Goal: Task Accomplishment & Management: Use online tool/utility

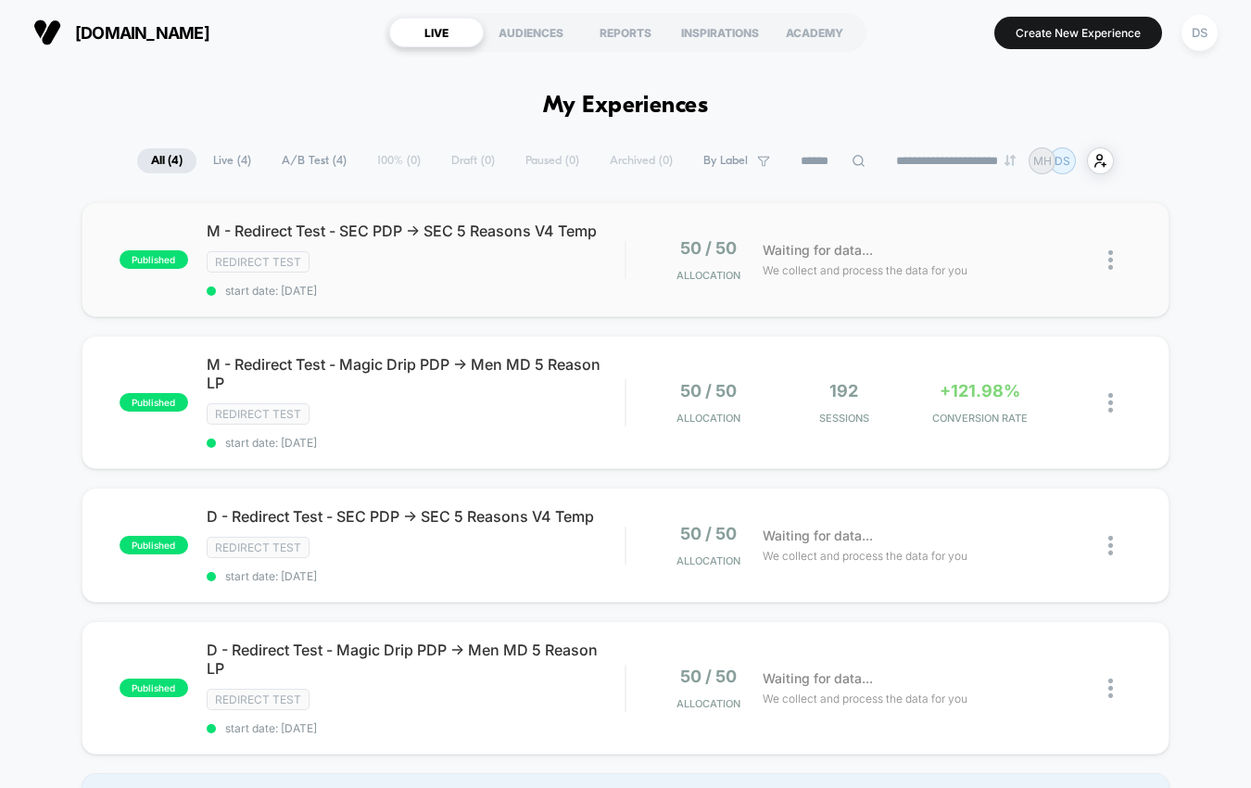
click at [398, 220] on div "published M - Redirect Test - SEC PDP -> SEC 5 Reasons V4 Temp Redirect Test st…" at bounding box center [626, 259] width 1089 height 115
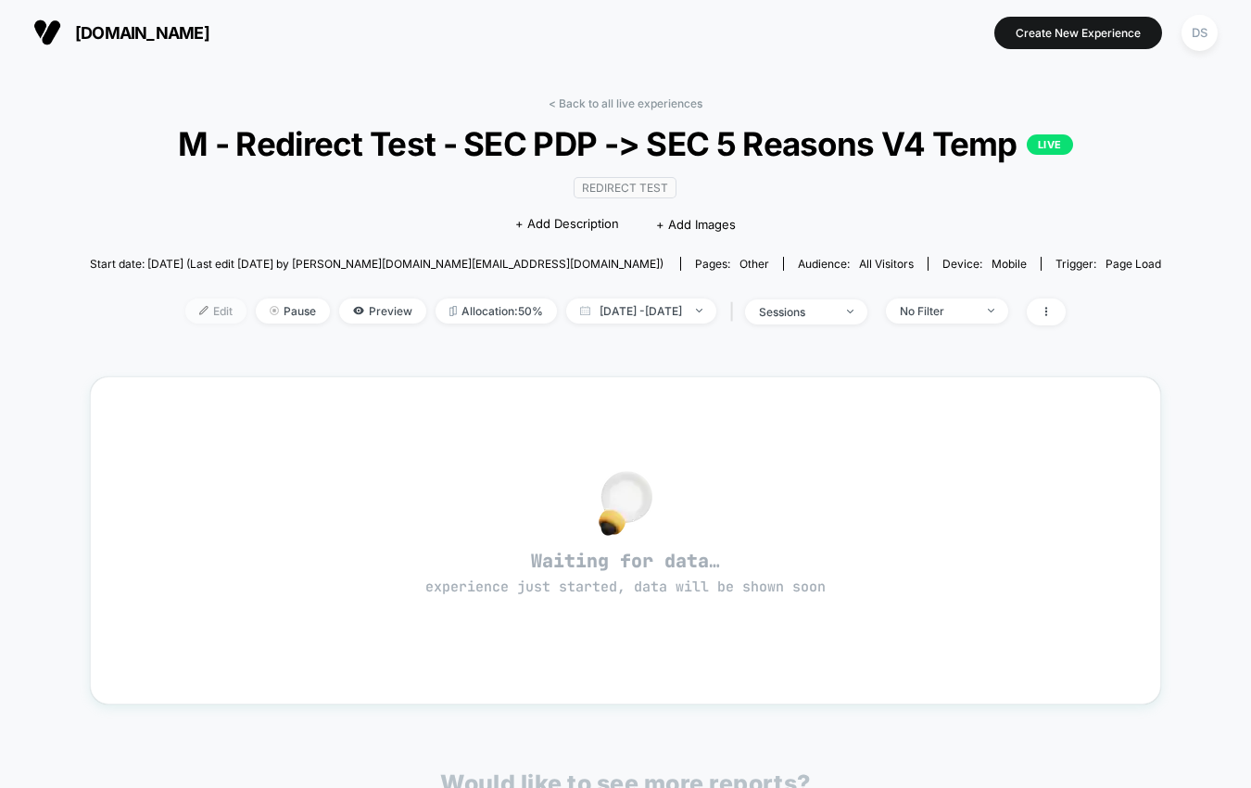
click at [200, 323] on span "Edit" at bounding box center [215, 310] width 61 height 25
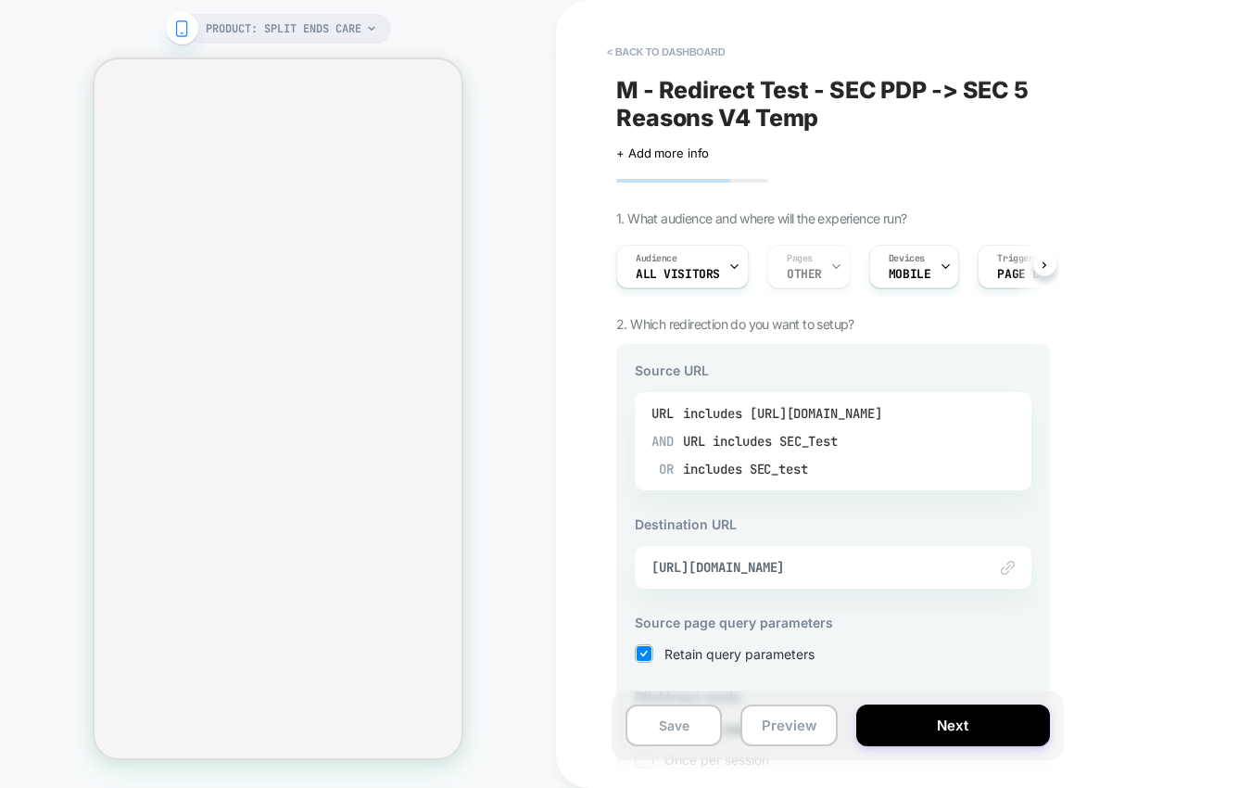
click at [768, 433] on div "includes SEC_Test" at bounding box center [775, 441] width 126 height 28
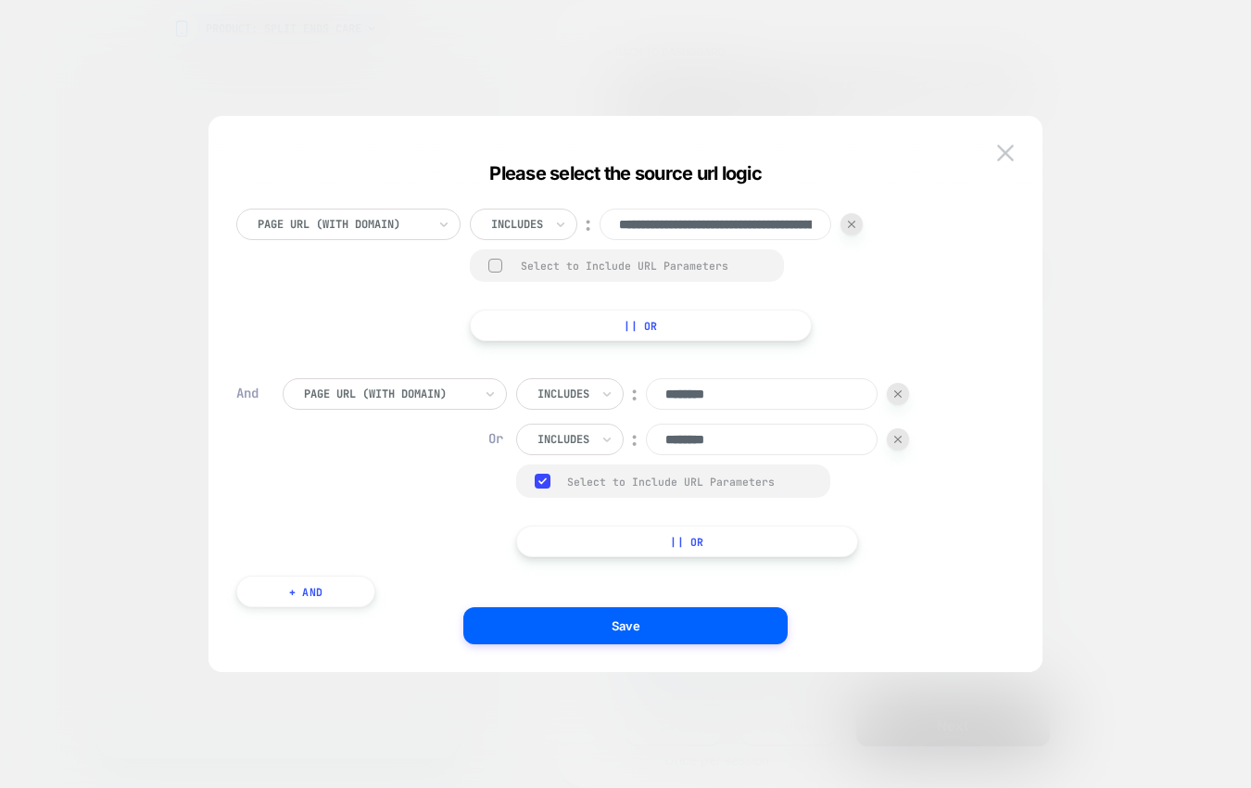
click at [729, 274] on div "Select to Include URL Parameters" at bounding box center [627, 265] width 314 height 32
click at [706, 272] on div "Select to Include URL Parameters" at bounding box center [627, 265] width 314 height 32
click at [502, 266] on div "Select to Include URL Parameters" at bounding box center [627, 265] width 314 height 32
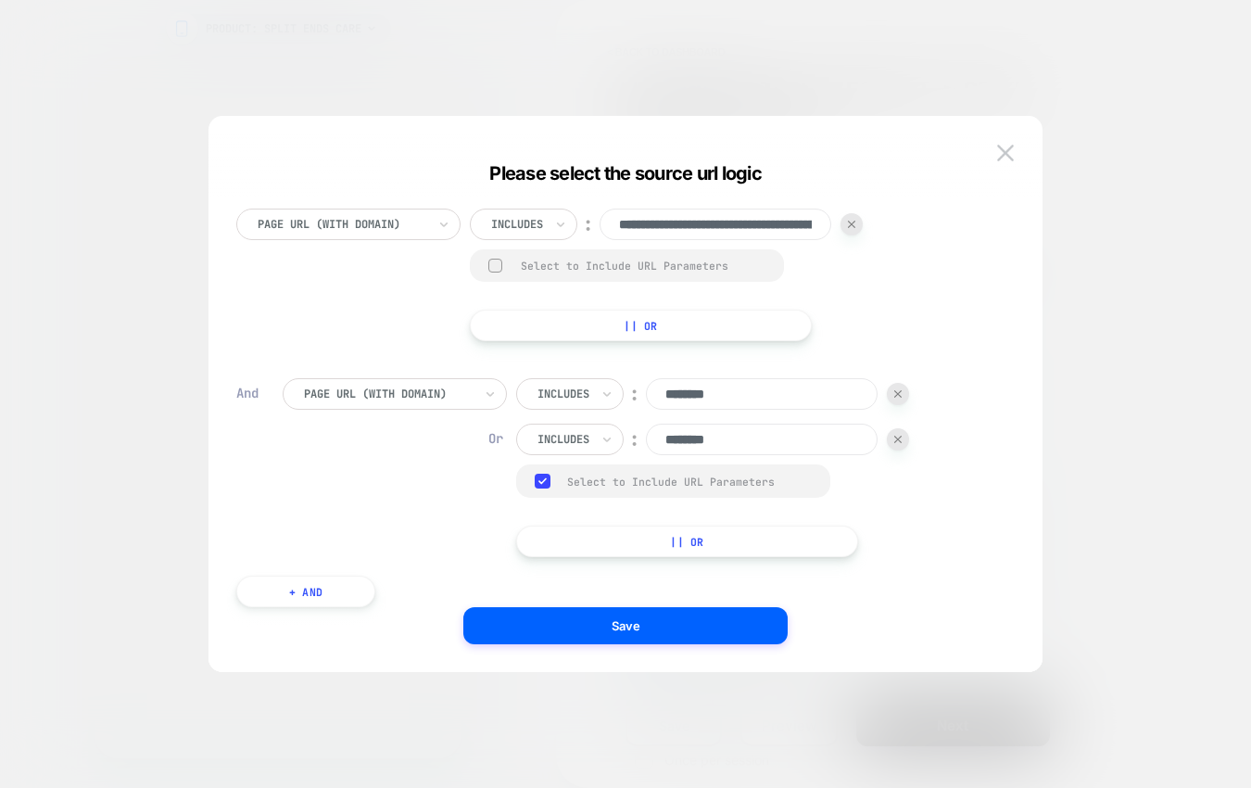
click at [502, 266] on div "Select to Include URL Parameters" at bounding box center [627, 265] width 314 height 32
click at [448, 377] on div "**********" at bounding box center [616, 412] width 778 height 463
click at [441, 390] on div at bounding box center [388, 393] width 169 height 17
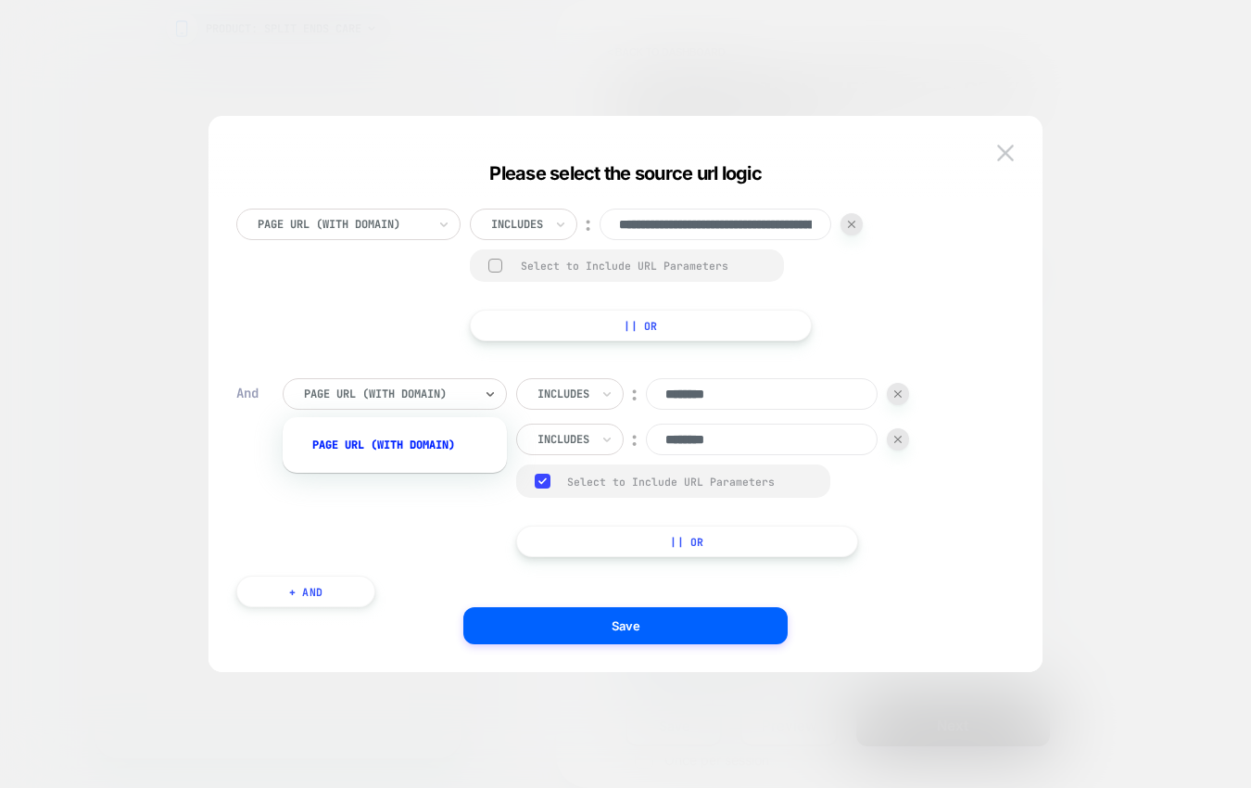
click at [418, 330] on div "**********" at bounding box center [616, 274] width 760 height 132
click at [1006, 151] on img at bounding box center [1005, 153] width 17 height 16
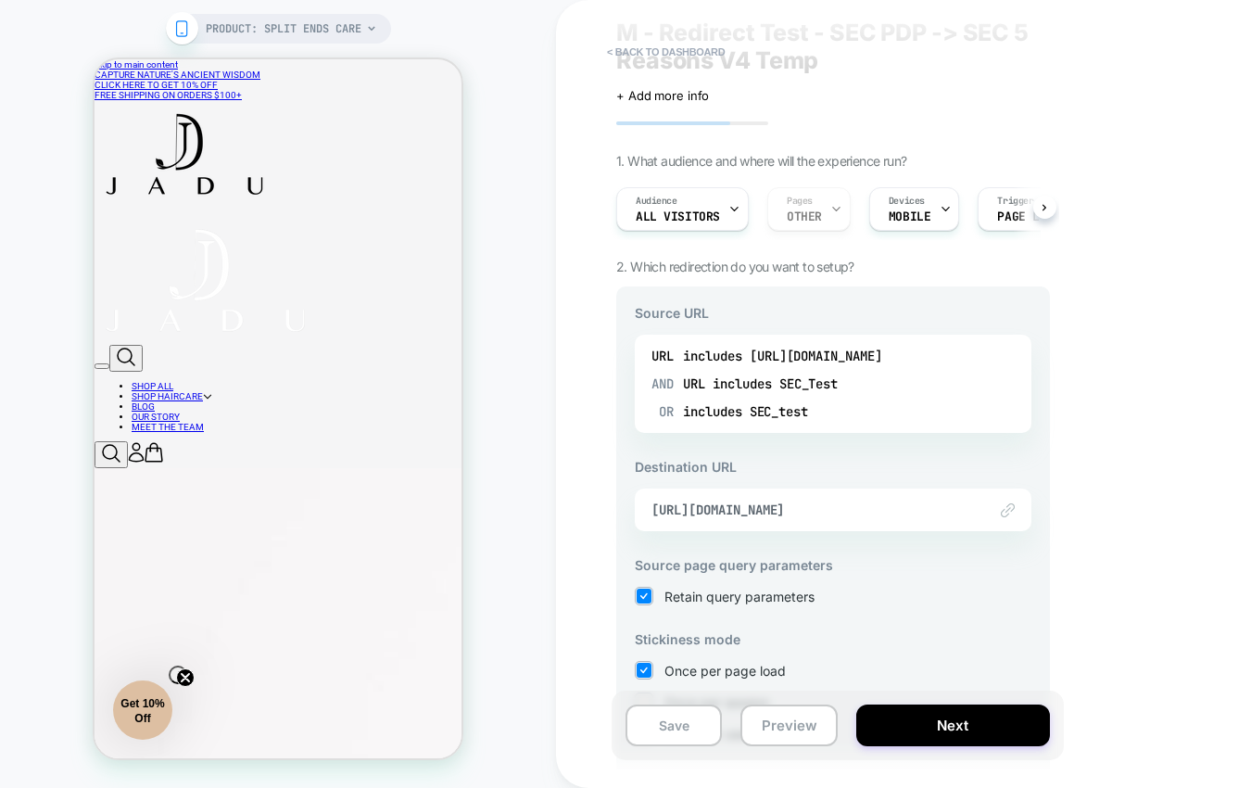
scroll to position [19, 0]
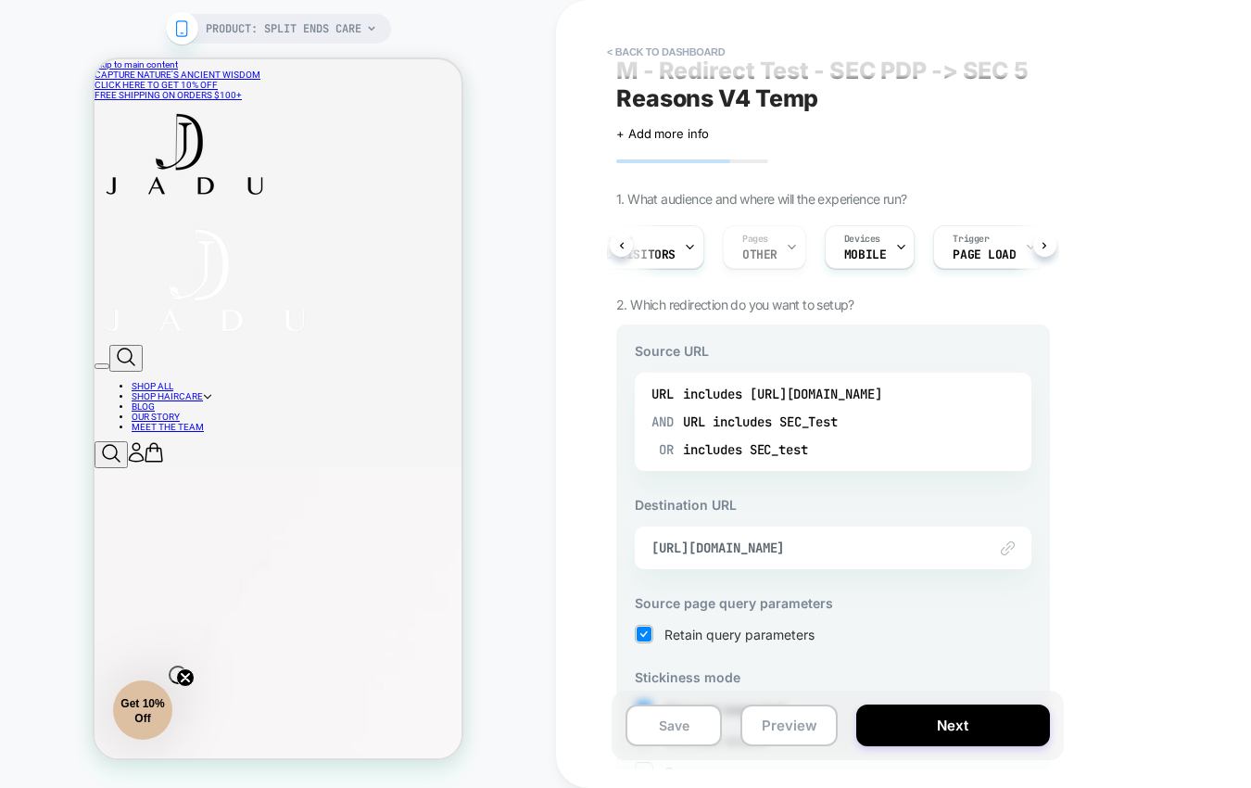
click at [1051, 246] on div "M - Redirect Test - SEC PDP -> SEC 5 Reasons V4 Temp Click to edit experience d…" at bounding box center [833, 394] width 452 height 750
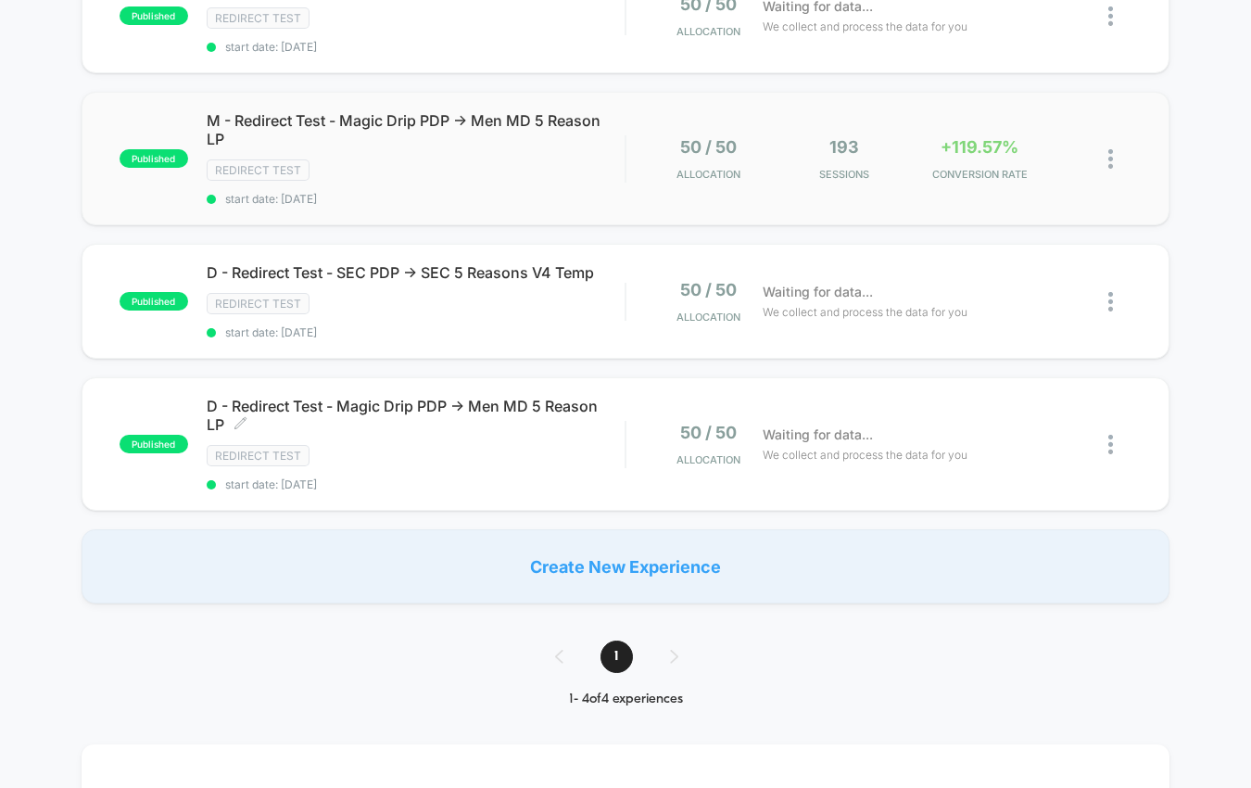
scroll to position [271, 0]
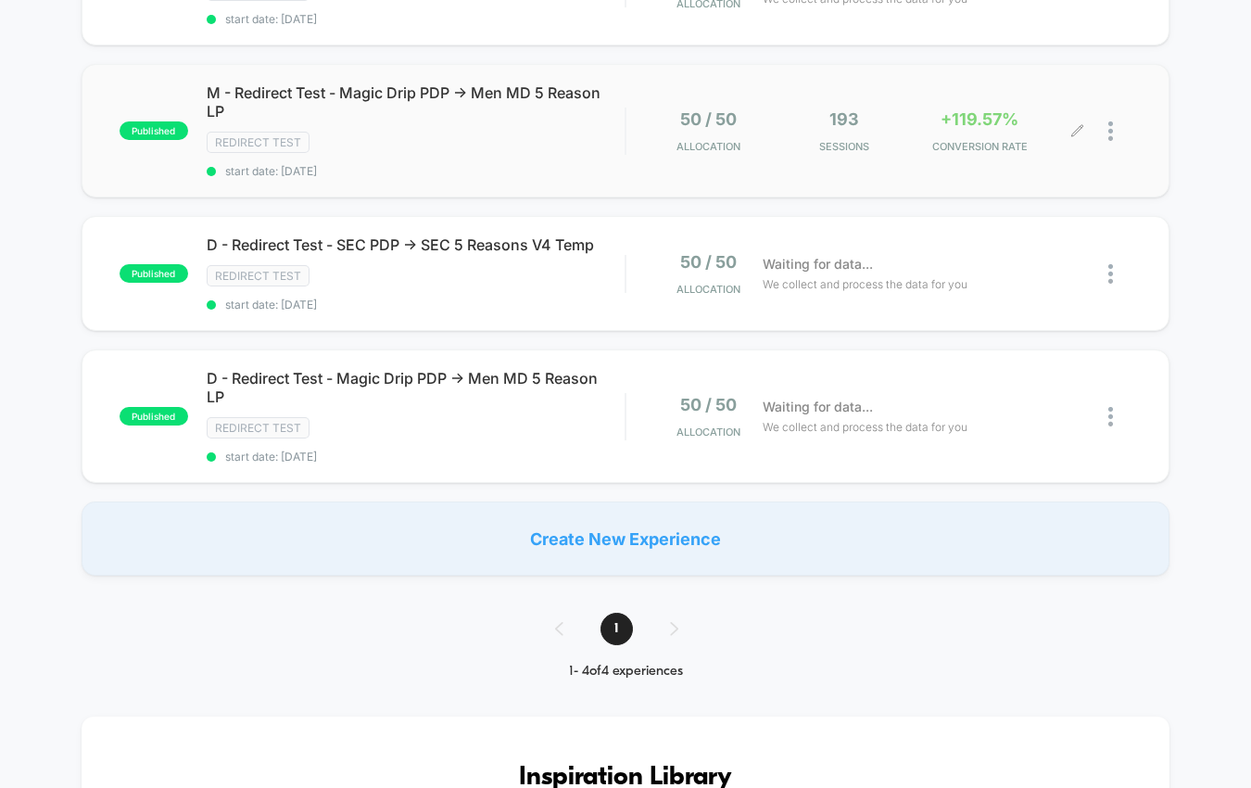
click at [636, 145] on div "50 / 50 Allocation 193 Sessions +119.57% CONVERSION RATE" at bounding box center [879, 131] width 506 height 44
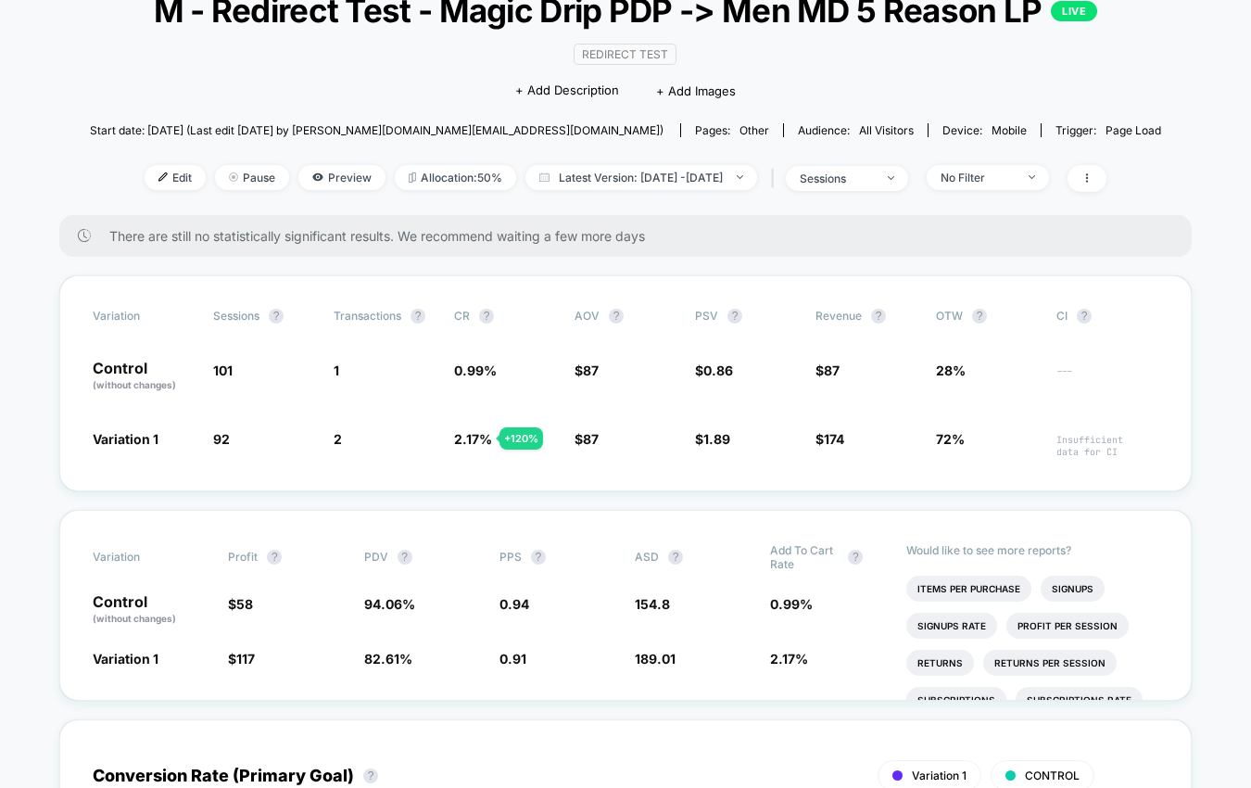
scroll to position [131, 0]
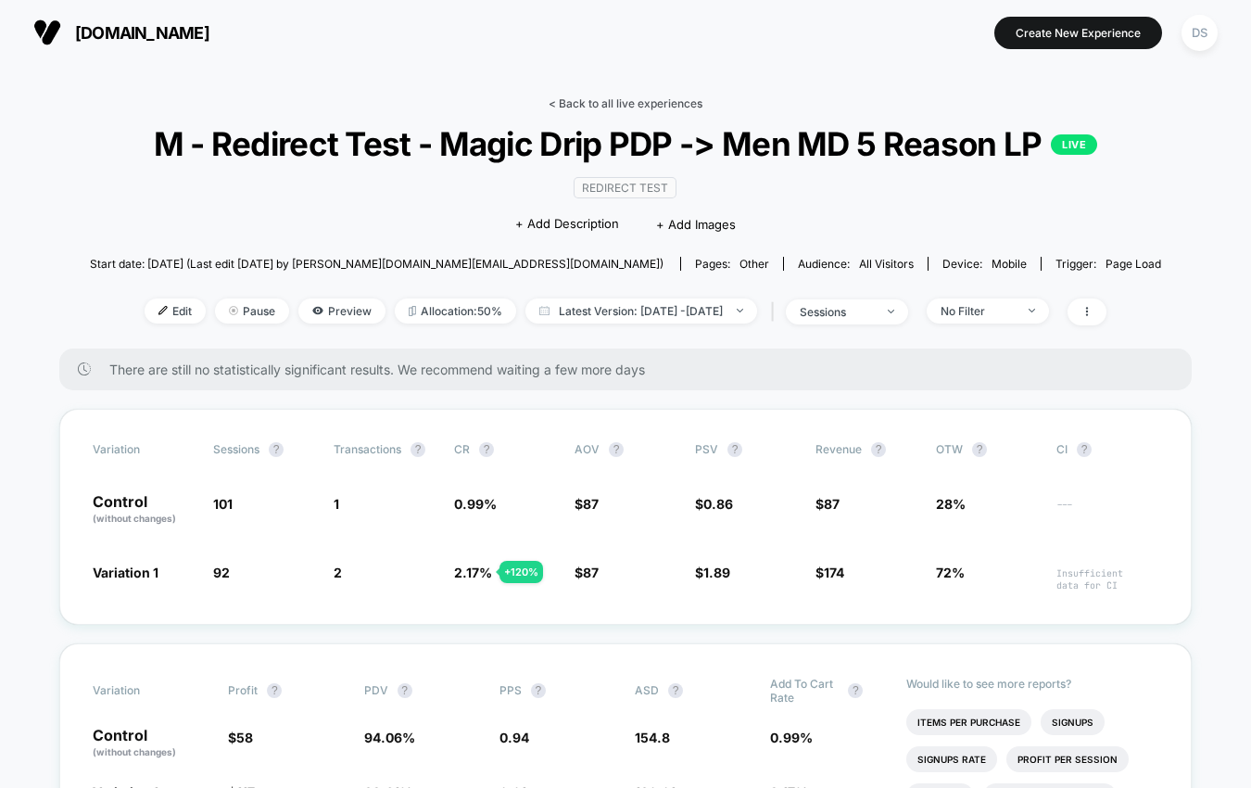
click at [599, 96] on link "< Back to all live experiences" at bounding box center [625, 103] width 154 height 14
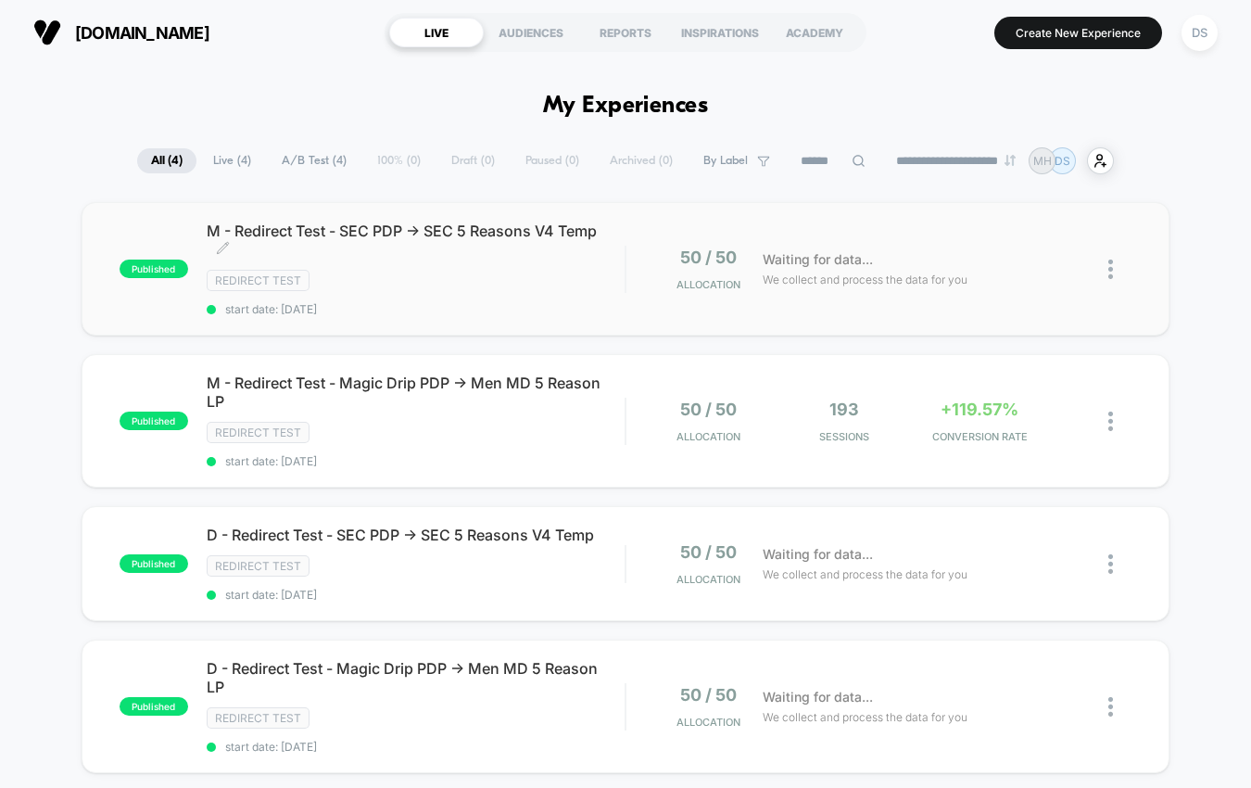
click at [459, 246] on span "M - Redirect Test - SEC PDP -> SEC 5 Reasons V4 Temp Click to edit experience d…" at bounding box center [416, 239] width 419 height 37
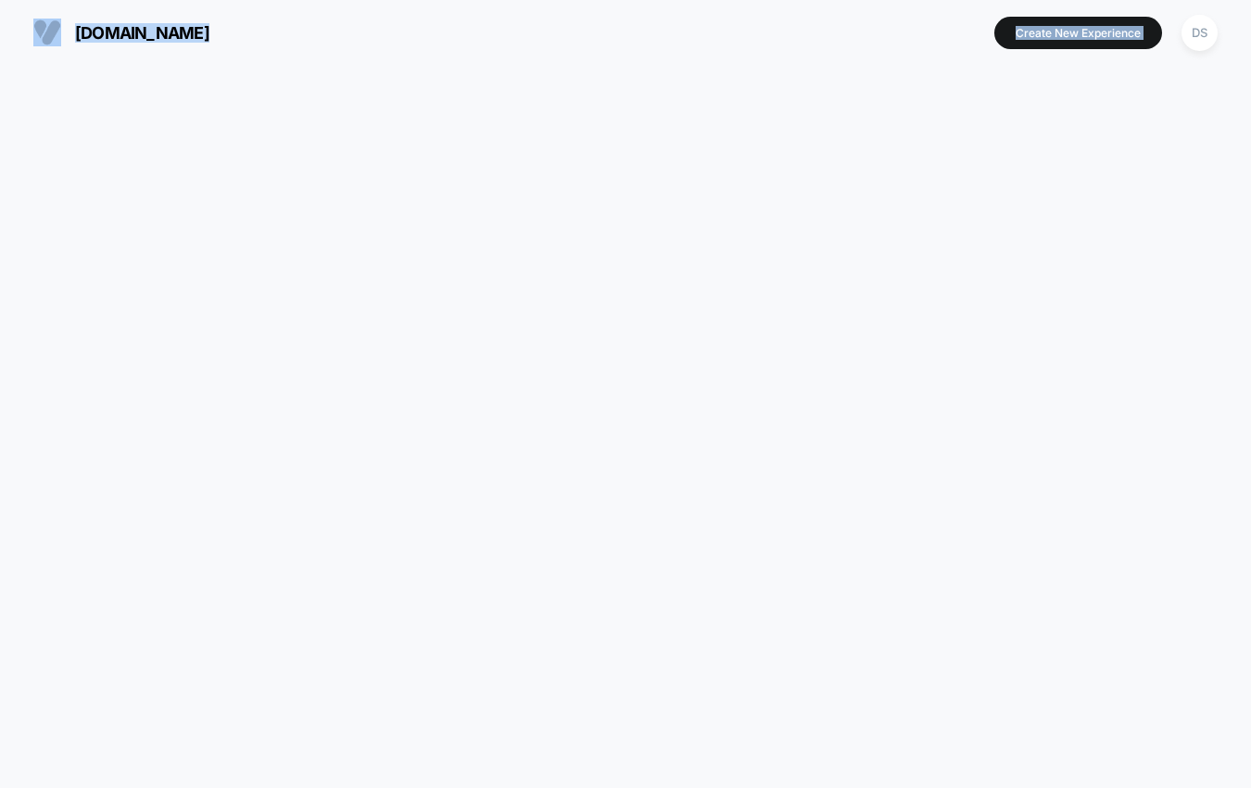
click at [459, 246] on html "[DOMAIN_NAME] Create New Experience DS [DOMAIN_NAME] Navigated to [DOMAIN_NAME]…" at bounding box center [625, 394] width 1251 height 788
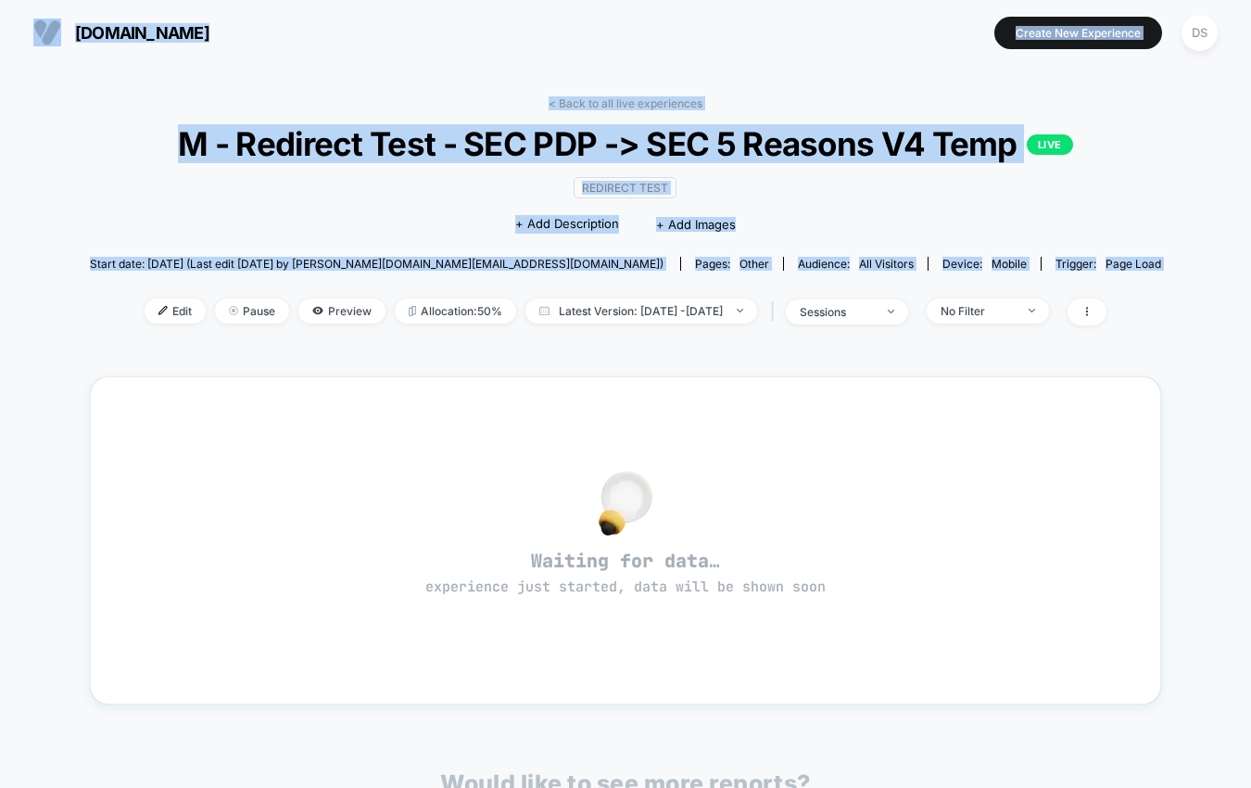
click at [458, 199] on div "Redirect Test Click to edit experience details + Add Description + Add Images" at bounding box center [625, 205] width 642 height 84
